Goal: Task Accomplishment & Management: Manage account settings

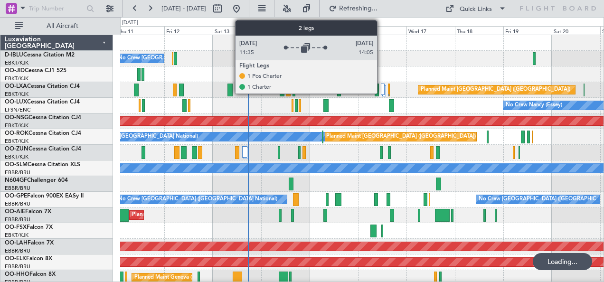
click at [382, 89] on div at bounding box center [383, 89] width 4 height 11
click at [383, 92] on div at bounding box center [383, 89] width 4 height 11
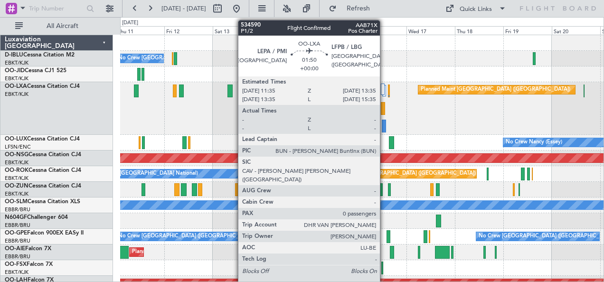
click at [385, 108] on div at bounding box center [383, 108] width 4 height 13
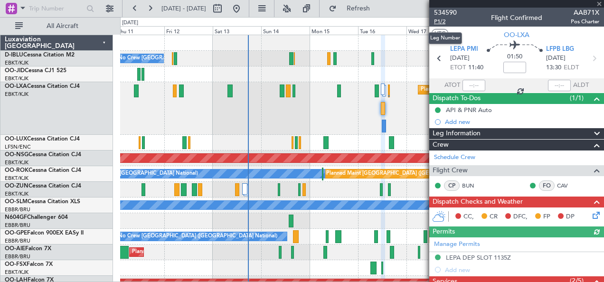
click at [443, 21] on span "P1/2" at bounding box center [445, 22] width 23 height 8
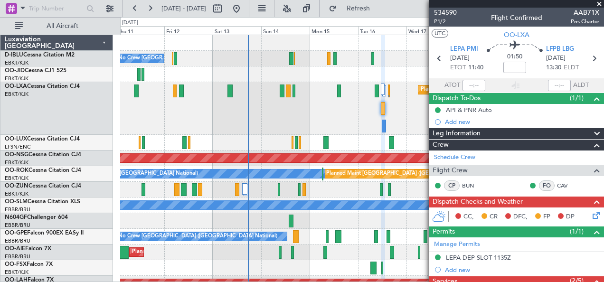
click at [279, 126] on div "Planned Maint Paris (Le Bourget) Planned Maint Brussels (Brussels National)" at bounding box center [362, 108] width 484 height 53
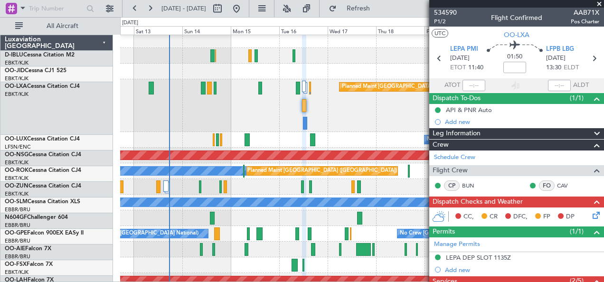
scroll to position [3, 0]
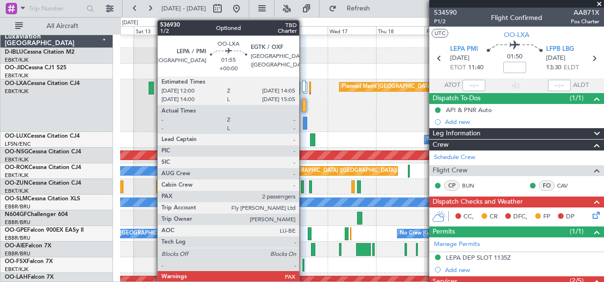
click at [304, 122] on div at bounding box center [305, 123] width 4 height 13
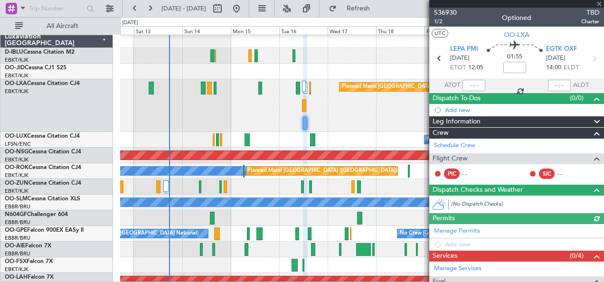
scroll to position [124, 0]
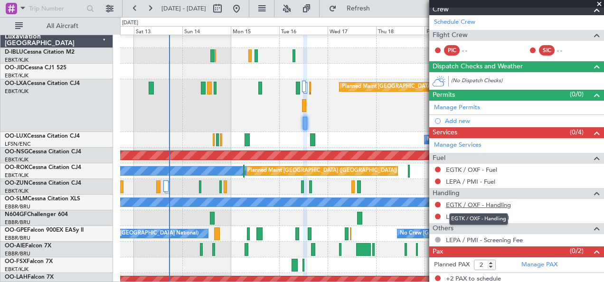
click at [467, 205] on link "EGTK / OXF - Handling" at bounding box center [478, 205] width 65 height 8
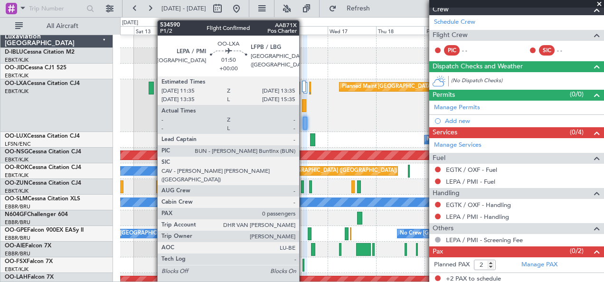
click at [304, 101] on div at bounding box center [304, 105] width 4 height 13
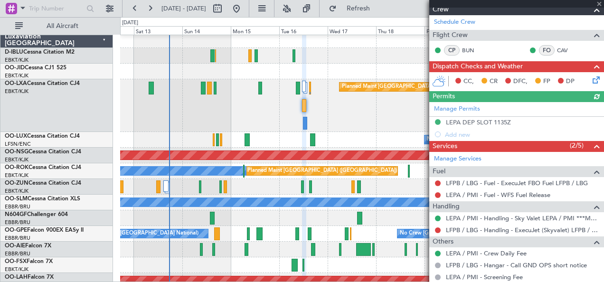
scroll to position [161, 0]
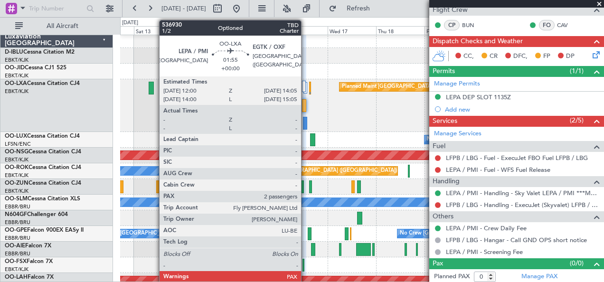
click at [306, 121] on div at bounding box center [305, 123] width 4 height 13
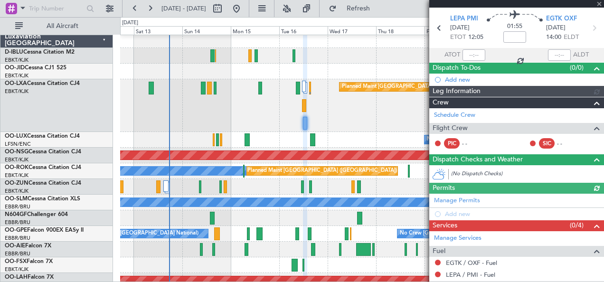
scroll to position [124, 0]
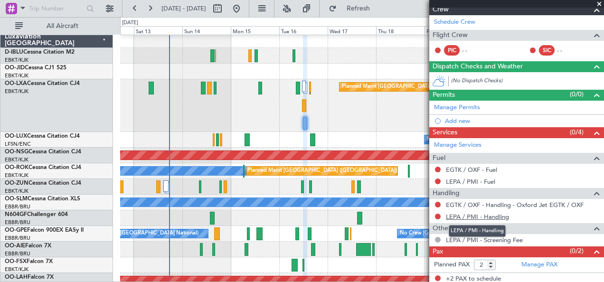
click at [483, 214] on link "LEPA / PMI - Handling" at bounding box center [477, 217] width 63 height 8
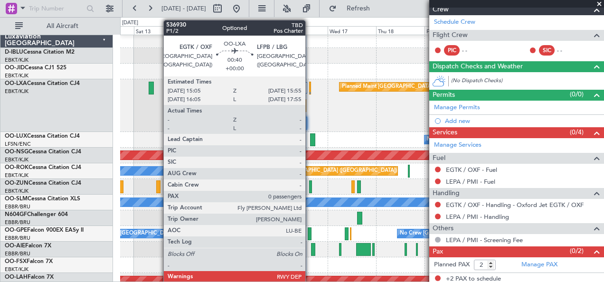
click at [310, 90] on div at bounding box center [310, 88] width 2 height 13
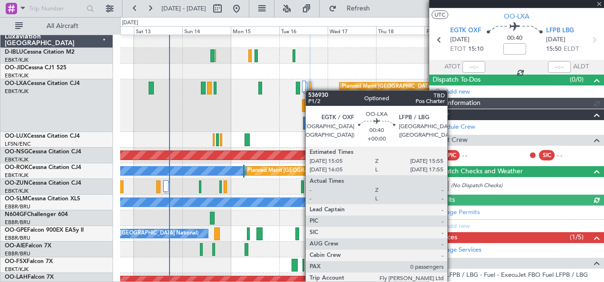
scroll to position [112, 0]
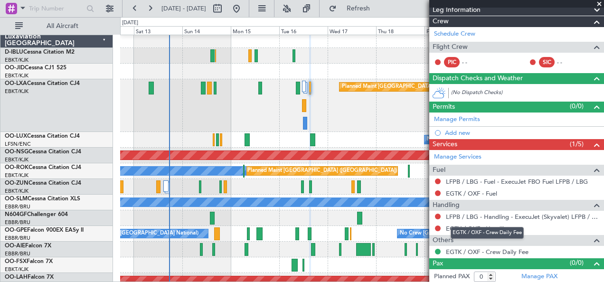
click at [477, 227] on div "EGTK / OXF - Crew Daily Fee" at bounding box center [487, 233] width 73 height 12
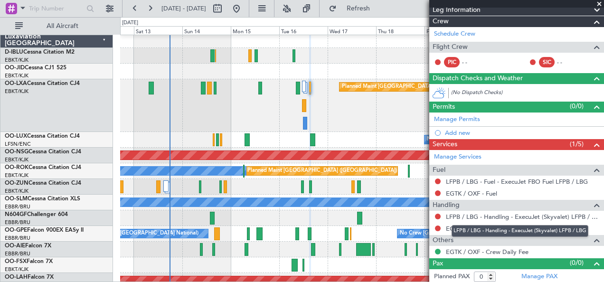
click at [449, 229] on mat-tooltip-component "LFPB / LBG - Handling - ExecuJet (Skyvalet) LFPB / LBG" at bounding box center [520, 231] width 150 height 25
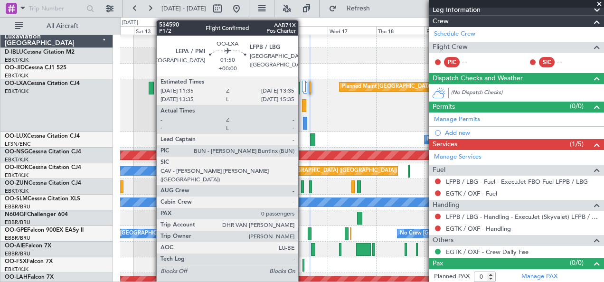
click at [303, 108] on div at bounding box center [304, 105] width 4 height 13
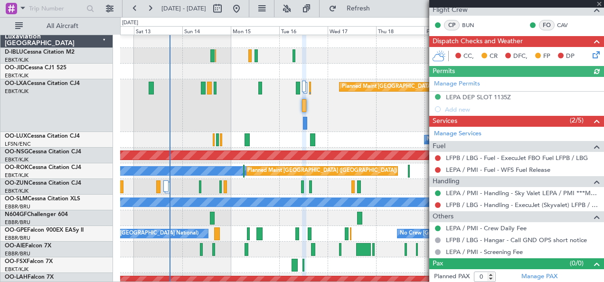
scroll to position [0, 0]
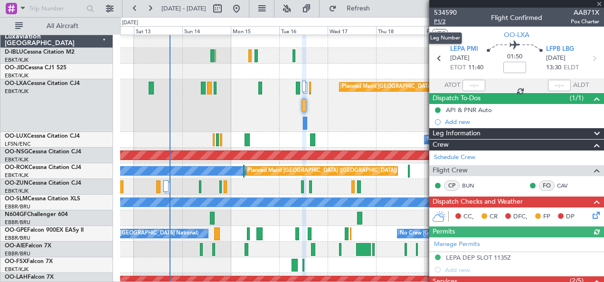
click at [442, 24] on span "P1/2" at bounding box center [445, 22] width 23 height 8
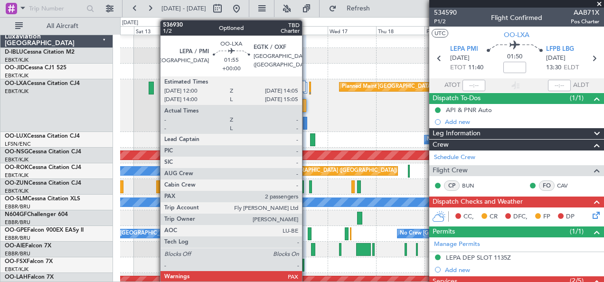
click at [307, 123] on div at bounding box center [305, 123] width 4 height 13
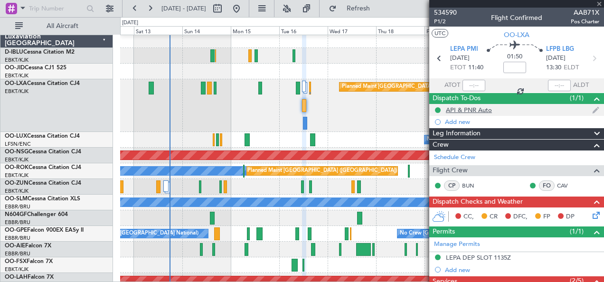
type input "2"
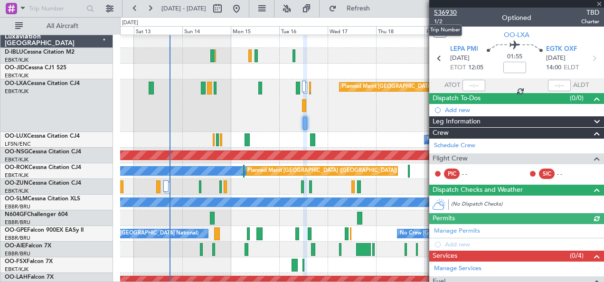
click at [447, 14] on span "536930" at bounding box center [445, 13] width 23 height 10
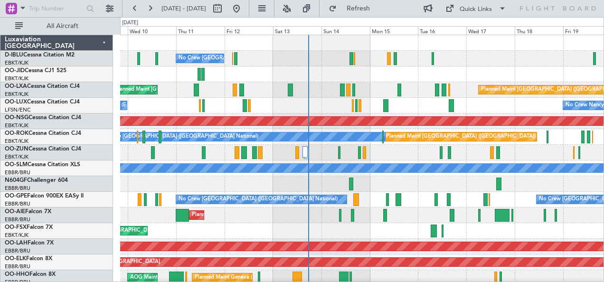
click at [412, 151] on div "Planned Maint Kortrijk-[GEOGRAPHIC_DATA]" at bounding box center [362, 153] width 484 height 16
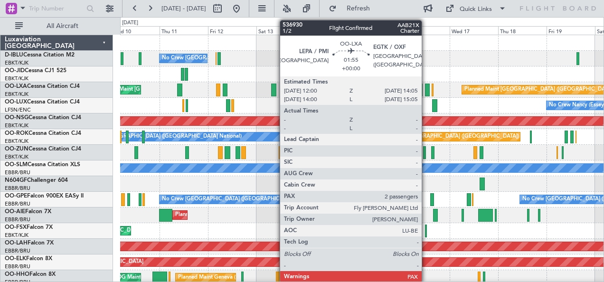
click at [427, 88] on div at bounding box center [427, 90] width 4 height 13
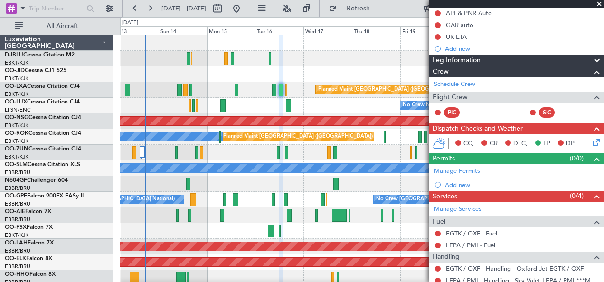
scroll to position [99, 0]
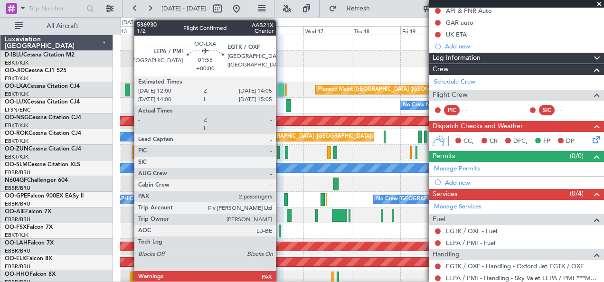
click at [281, 88] on div at bounding box center [281, 90] width 4 height 13
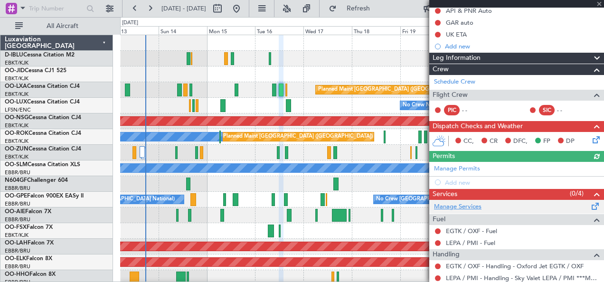
click at [467, 202] on link "Manage Services" at bounding box center [458, 207] width 48 height 10
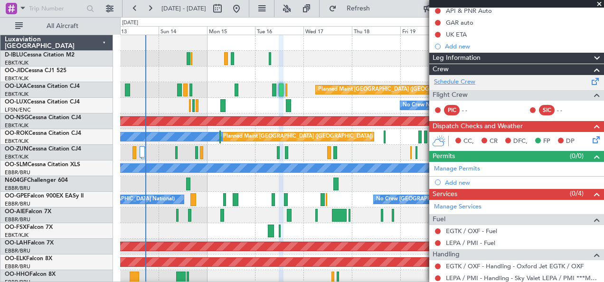
click at [464, 84] on link "Schedule Crew" at bounding box center [454, 82] width 41 height 10
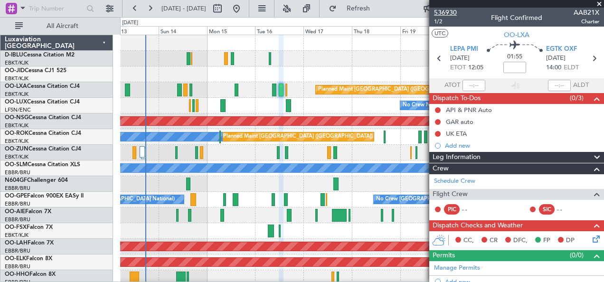
click at [449, 9] on span "536930" at bounding box center [445, 13] width 23 height 10
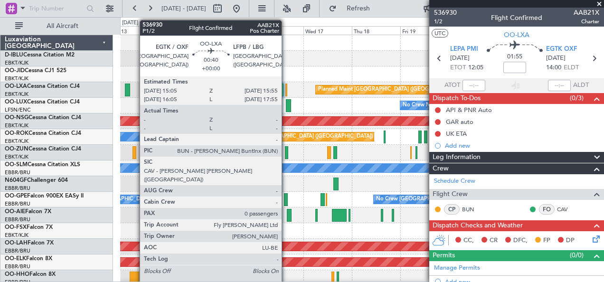
click at [286, 89] on div at bounding box center [287, 90] width 2 height 13
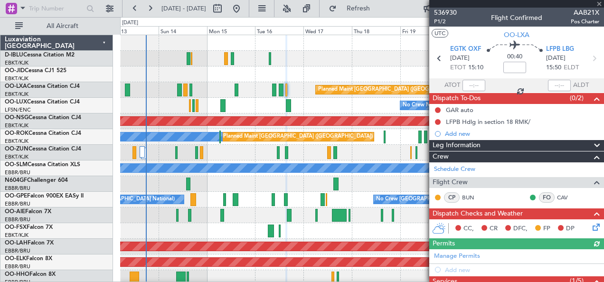
scroll to position [137, 0]
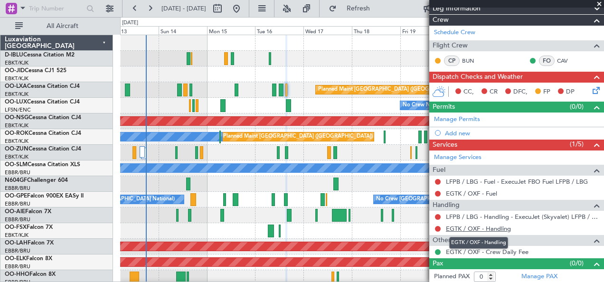
click at [486, 225] on link "EGTK / OXF - Handling" at bounding box center [478, 229] width 65 height 8
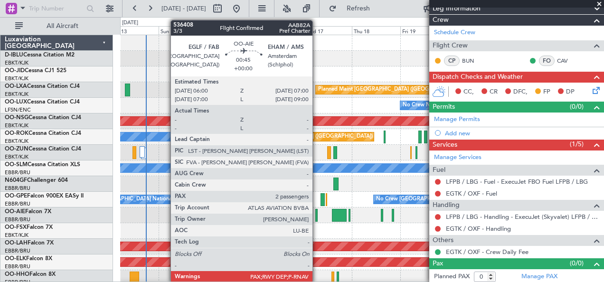
click at [317, 217] on div at bounding box center [316, 215] width 2 height 13
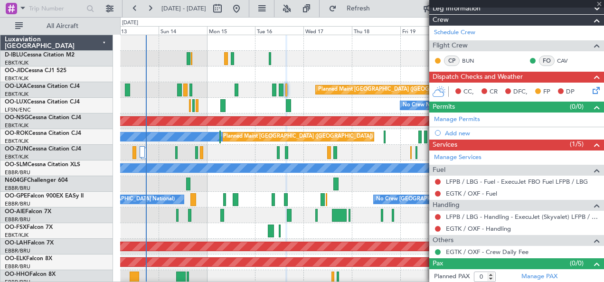
type input "2"
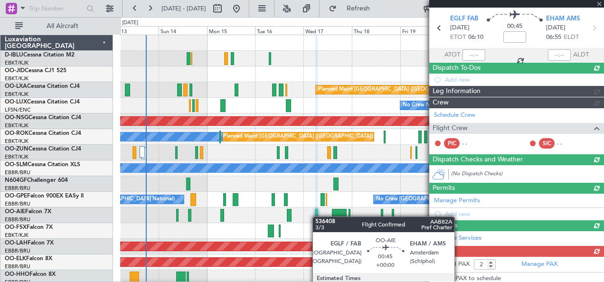
scroll to position [149, 0]
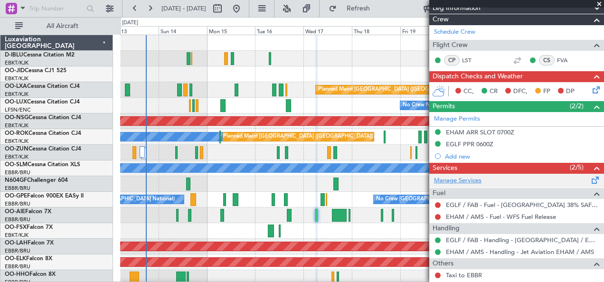
click at [475, 180] on link "Manage Services" at bounding box center [458, 181] width 48 height 10
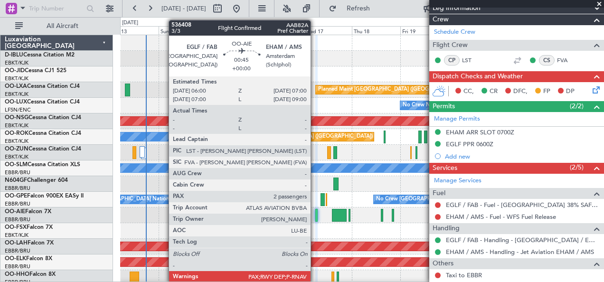
click at [315, 211] on div at bounding box center [316, 215] width 2 height 13
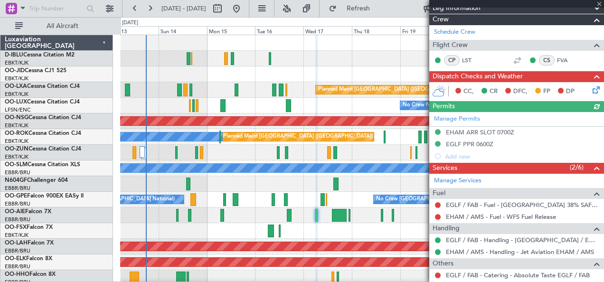
scroll to position [248, 0]
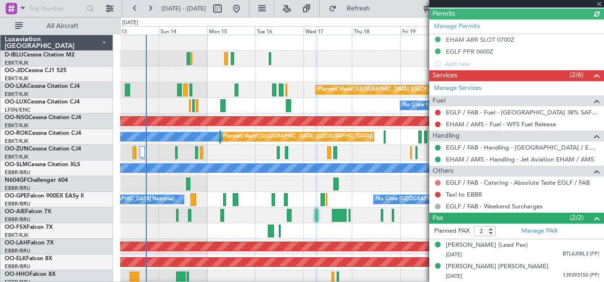
click at [438, 180] on button at bounding box center [438, 183] width 6 height 6
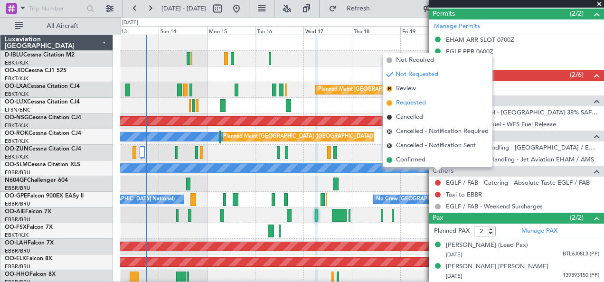
click at [419, 102] on span "Requested" at bounding box center [411, 103] width 30 height 10
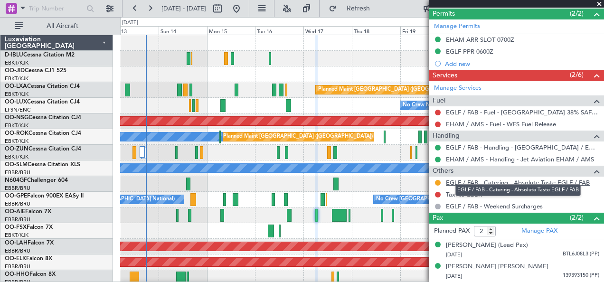
click at [501, 179] on link "EGLF / FAB - Catering - Absolute Taste EGLF / FAB" at bounding box center [518, 183] width 144 height 8
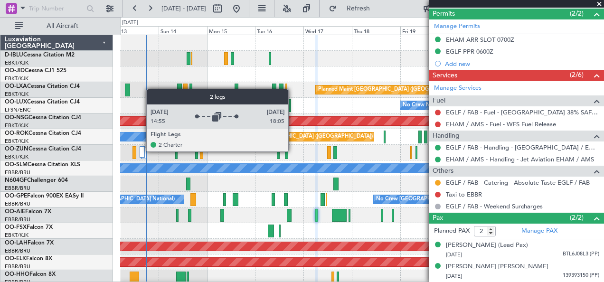
click at [142, 151] on div at bounding box center [142, 151] width 5 height 11
